Goal: Find specific page/section: Find specific page/section

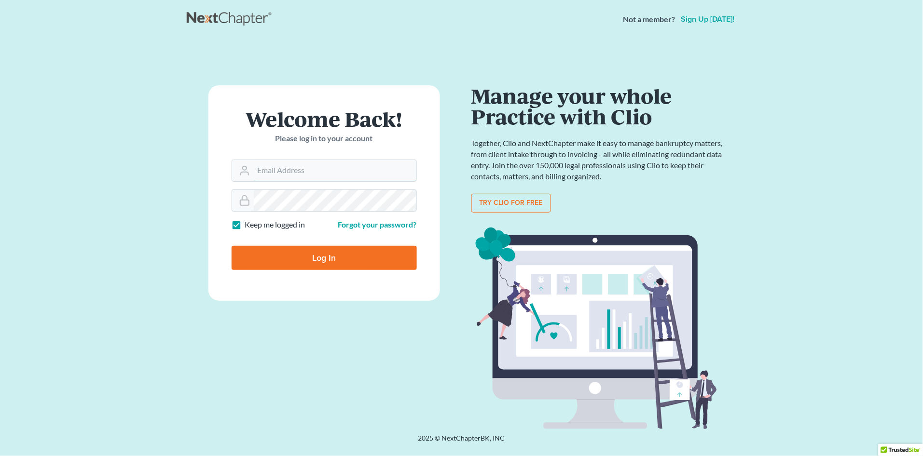
type input "[PERSON_NAME][EMAIL_ADDRESS][DOMAIN_NAME]"
click at [339, 253] on input "Log In" at bounding box center [324, 258] width 185 height 24
type input "Thinking..."
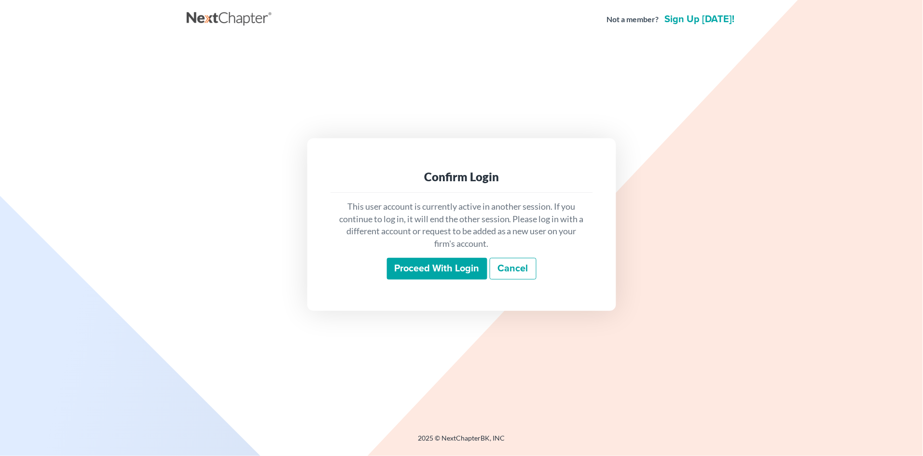
click at [425, 275] on input "Proceed with login" at bounding box center [437, 269] width 100 height 22
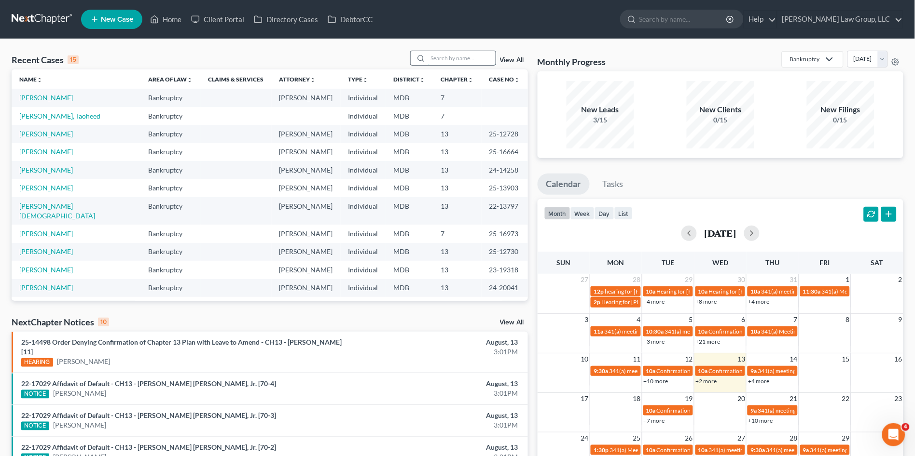
click at [443, 61] on input "search" at bounding box center [462, 58] width 68 height 14
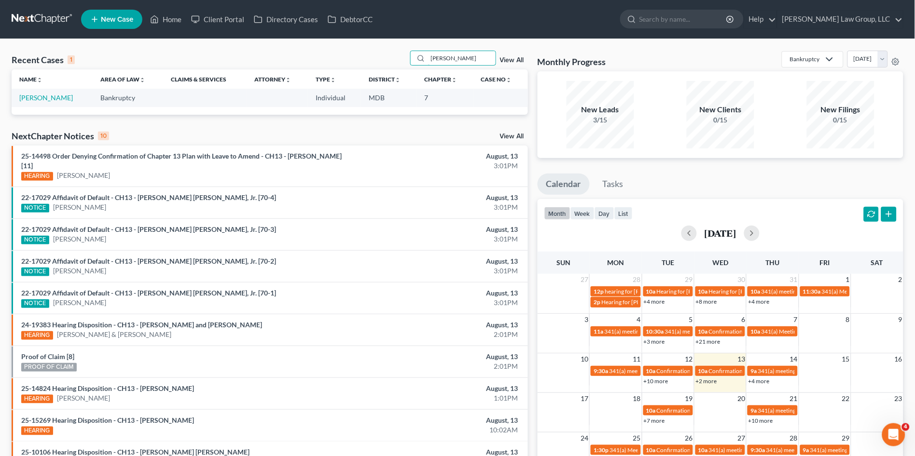
type input "[PERSON_NAME]"
click at [33, 94] on link "[PERSON_NAME]" at bounding box center [46, 98] width 54 height 8
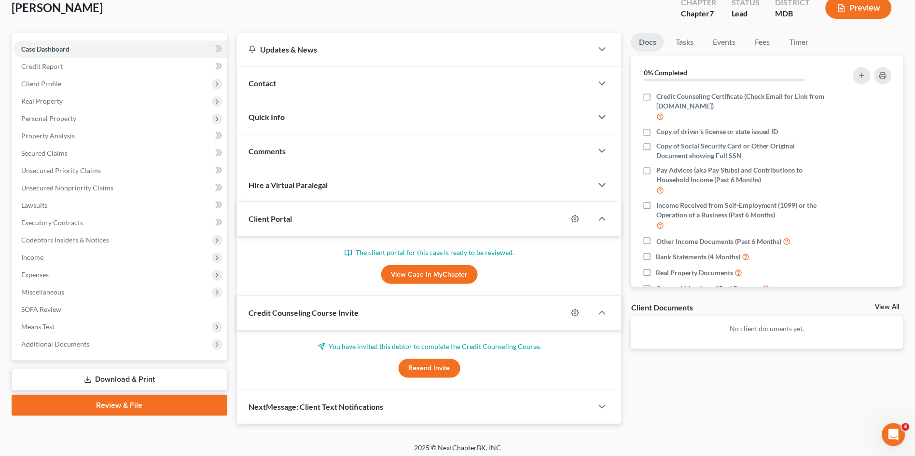
scroll to position [63, 0]
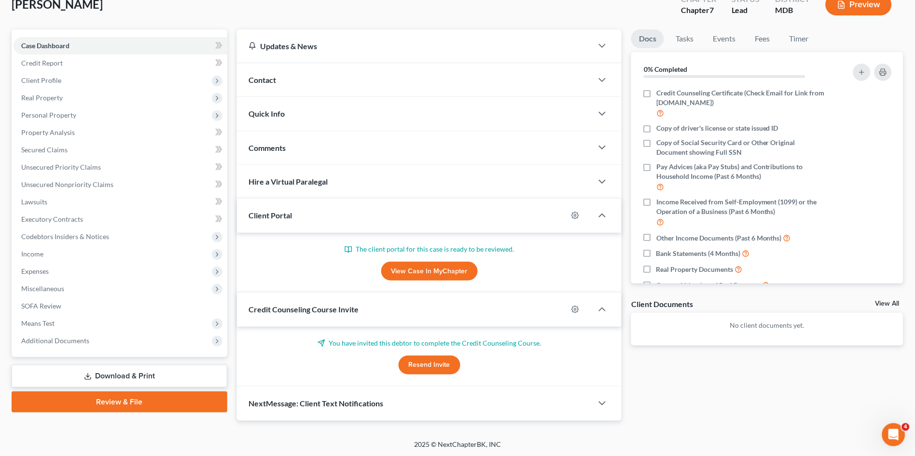
click at [884, 302] on link "View All" at bounding box center [887, 304] width 24 height 7
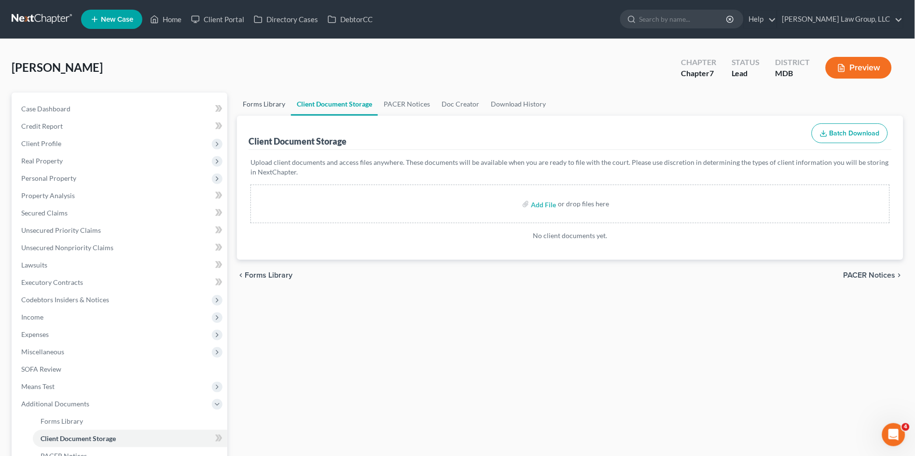
click at [273, 102] on link "Forms Library" at bounding box center [264, 104] width 54 height 23
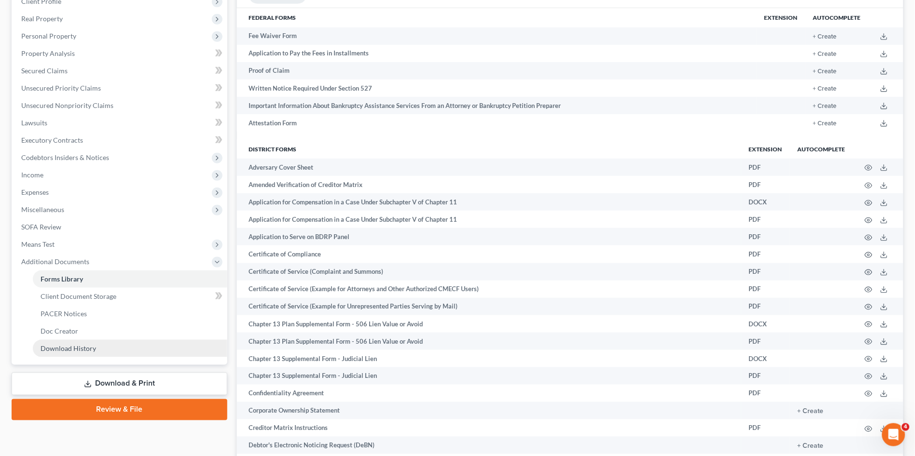
scroll to position [161, 0]
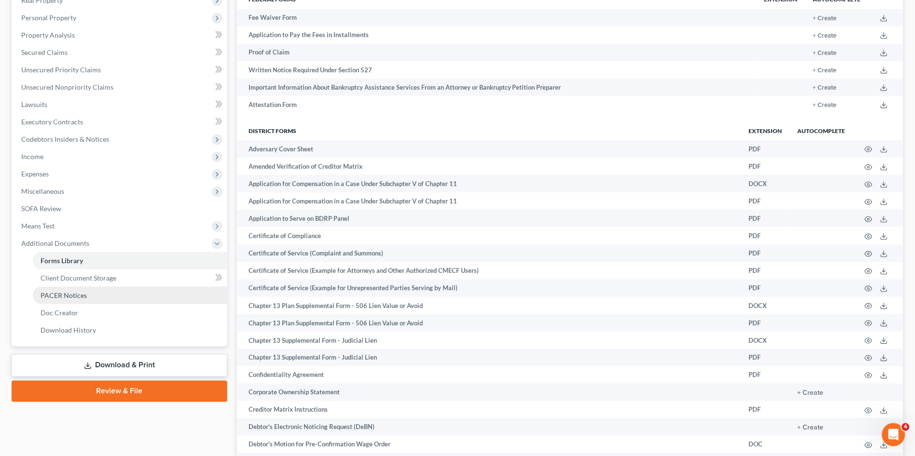
click at [70, 294] on span "PACER Notices" at bounding box center [64, 295] width 46 height 8
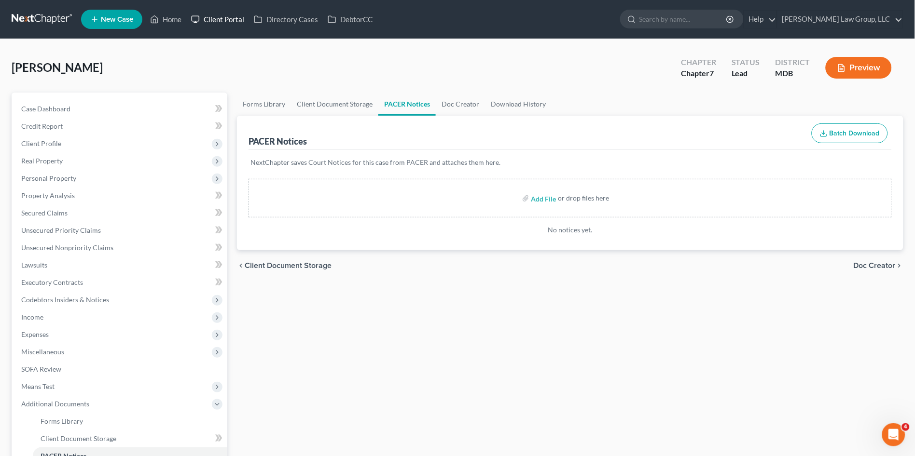
click at [231, 19] on link "Client Portal" at bounding box center [217, 19] width 63 height 17
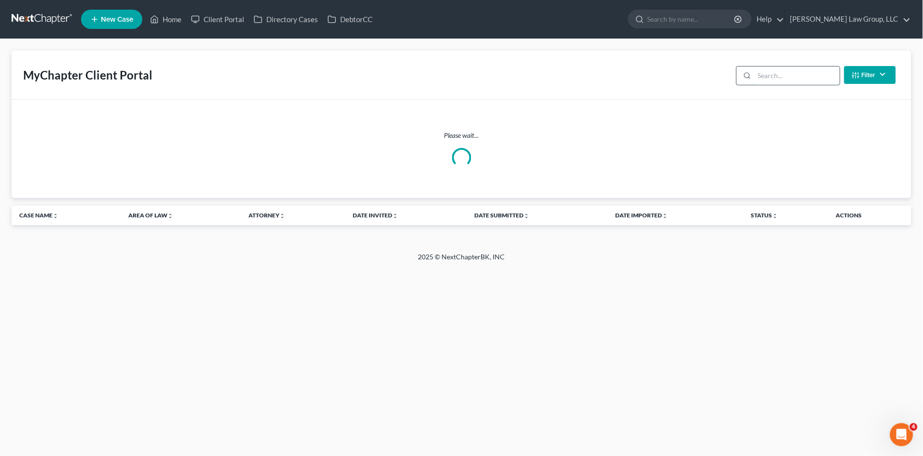
click at [773, 72] on input "search" at bounding box center [797, 76] width 85 height 18
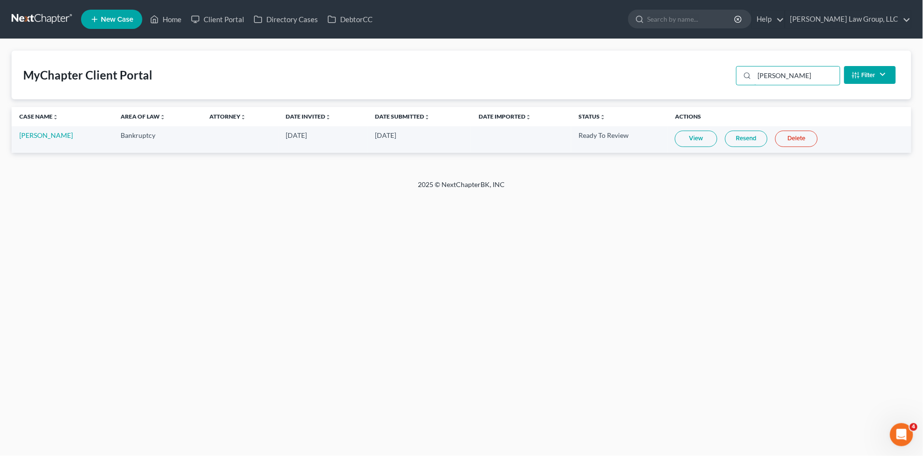
type input "bobbitt"
click at [698, 139] on link "View" at bounding box center [696, 139] width 42 height 16
